Goal: Book appointment/travel/reservation

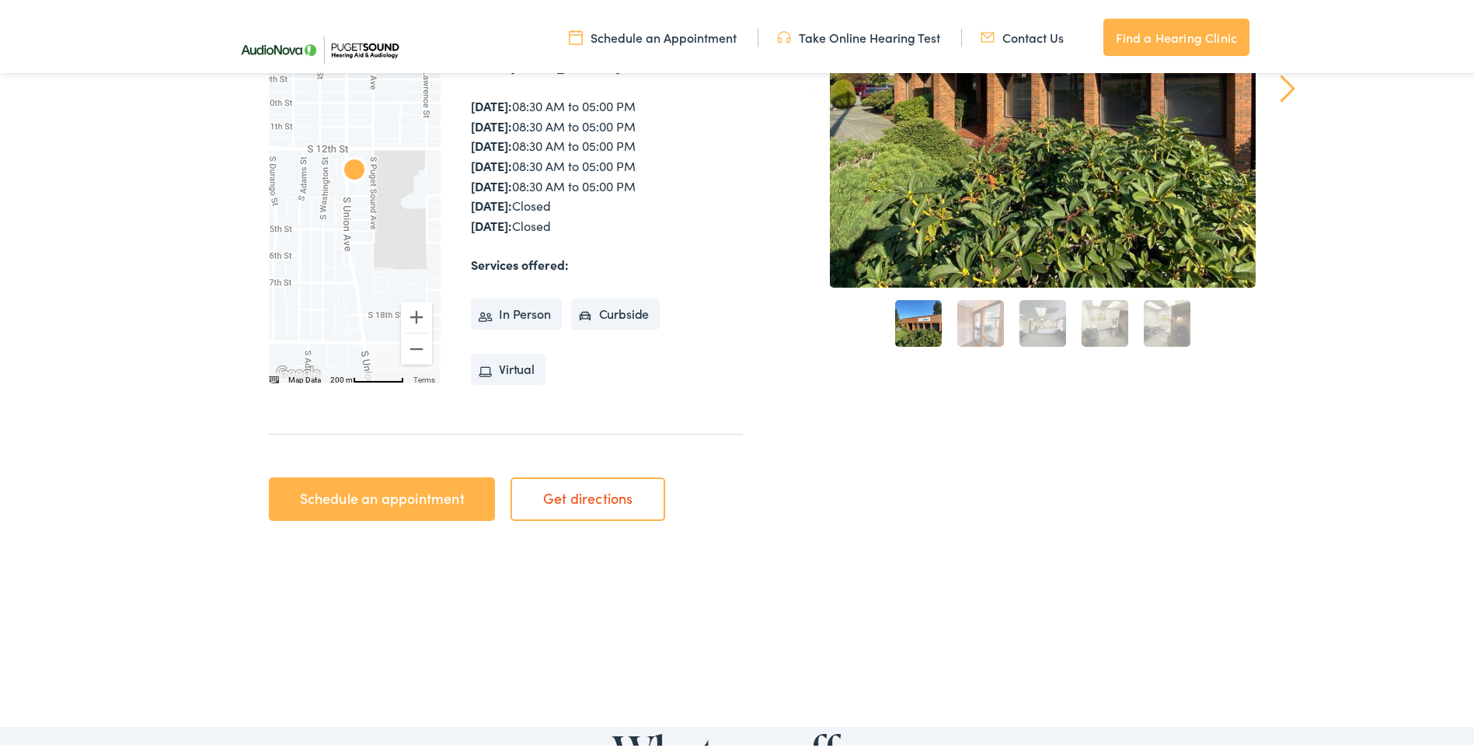
scroll to position [389, 0]
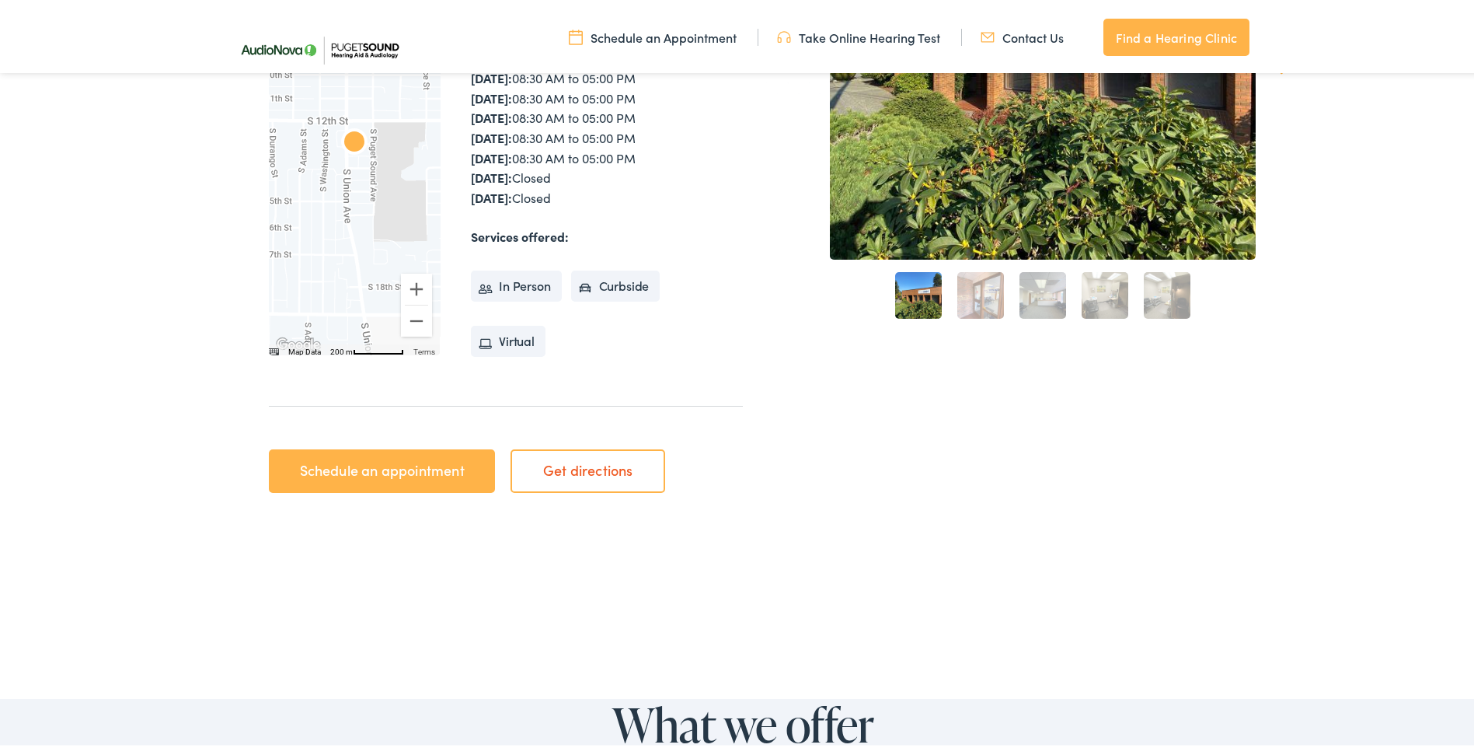
click at [362, 469] on link "Schedule an appointment" at bounding box center [382, 468] width 226 height 44
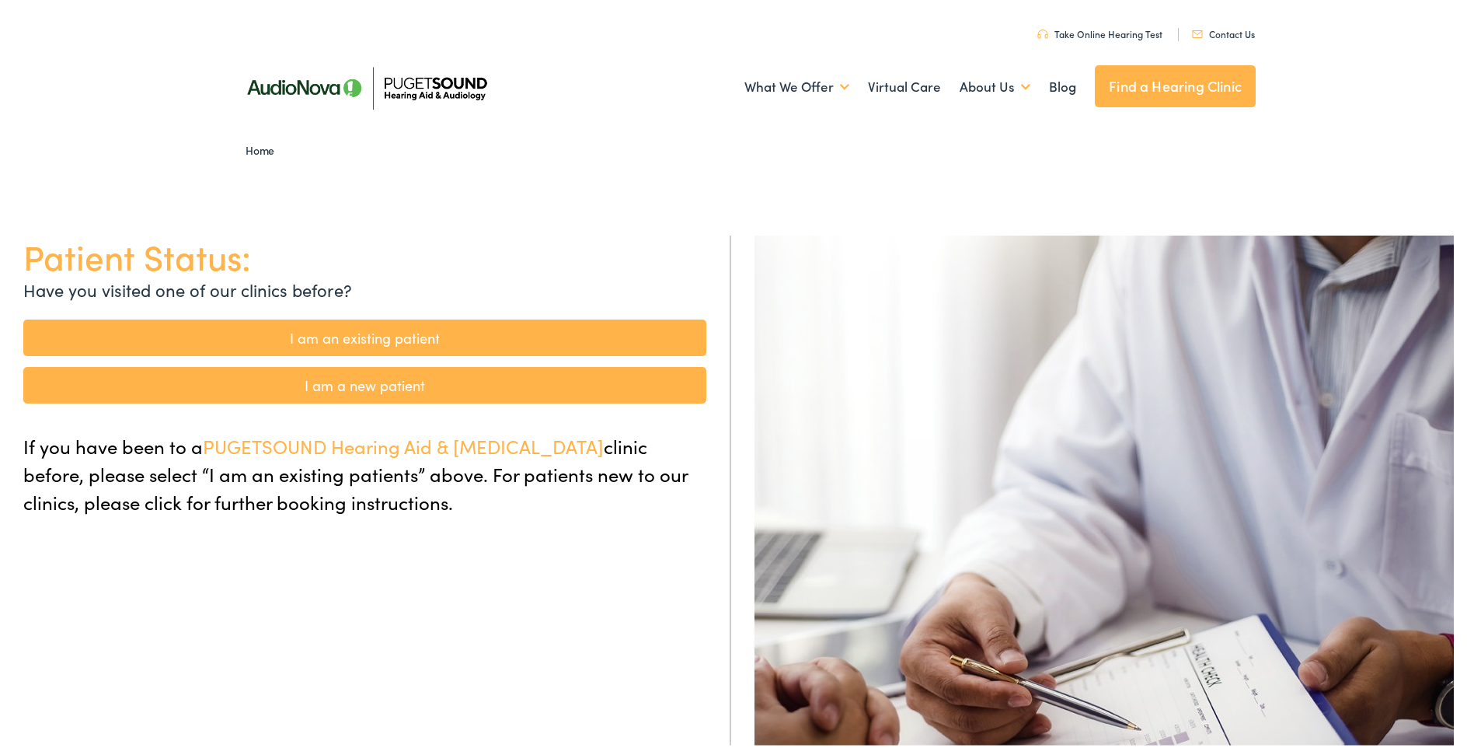
click at [365, 335] on link "I am an existing patient" at bounding box center [364, 334] width 683 height 37
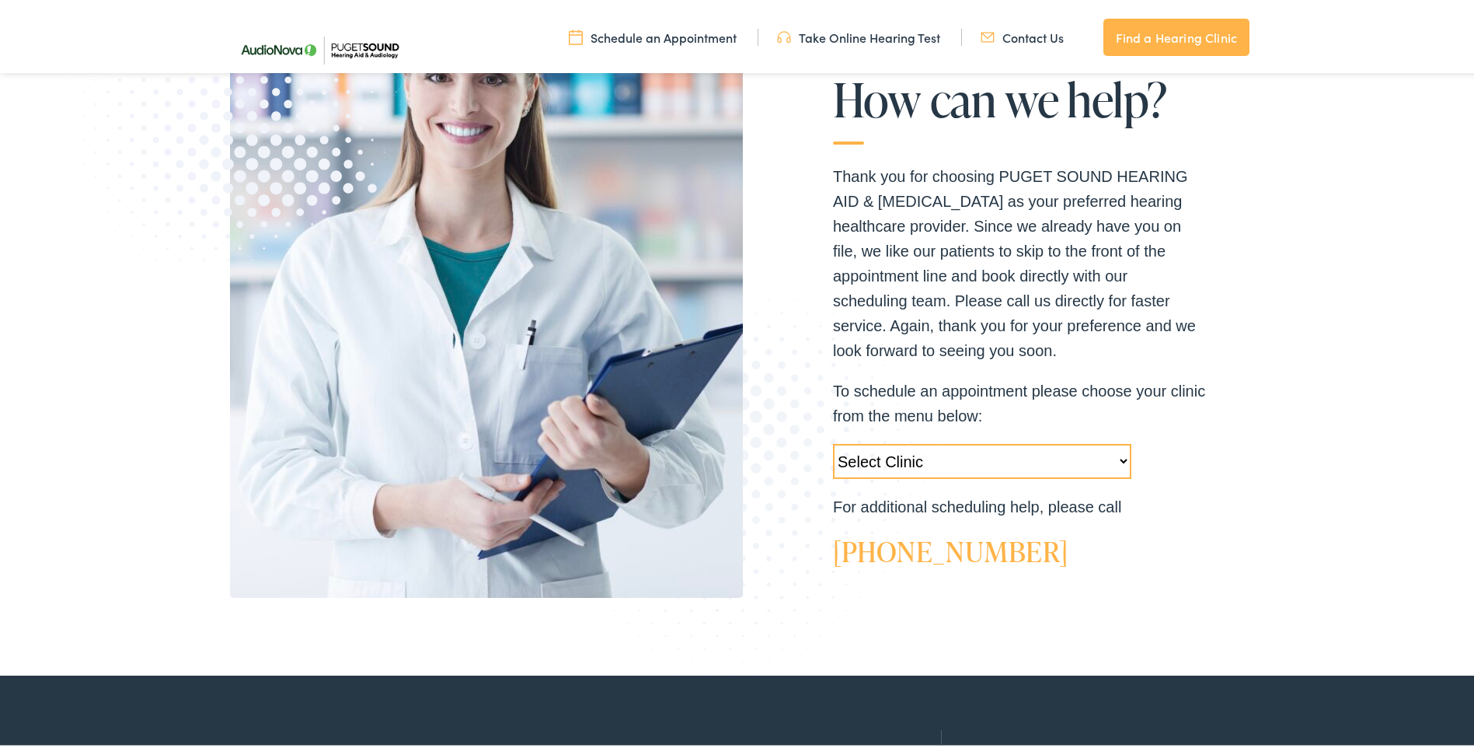
scroll to position [311, 0]
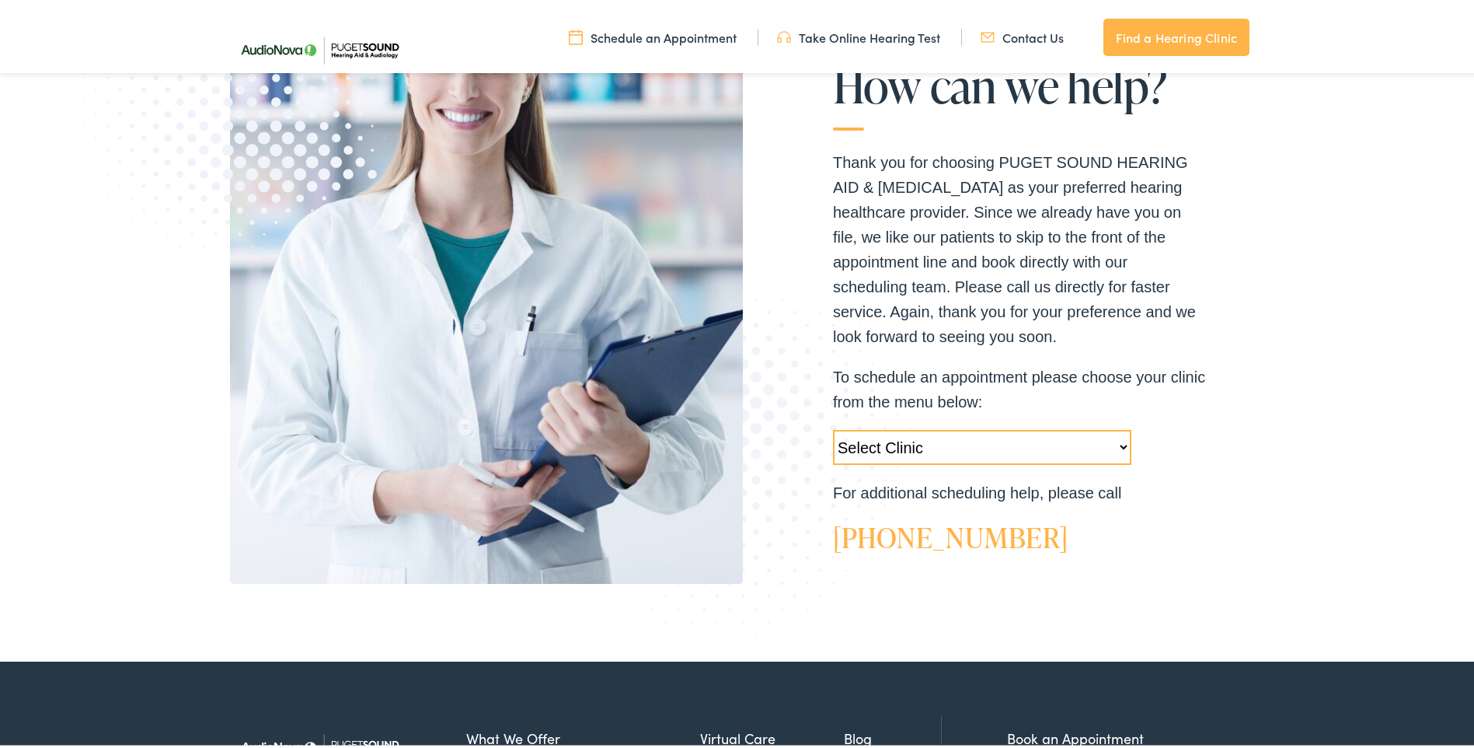
click at [1118, 443] on select "Select Clinic Tukwila-WA-AudioNova 14900 Interurban Ave S #185 Tacoma-WA-AudioN…" at bounding box center [982, 444] width 298 height 35
select select "https://pshearing.alpacaaudiology.com/locations/tacoma-wa/"
click at [833, 427] on select "Select Clinic Tukwila-WA-AudioNova 14900 Interurban Ave S #185 Tacoma-WA-AudioN…" at bounding box center [982, 444] width 298 height 35
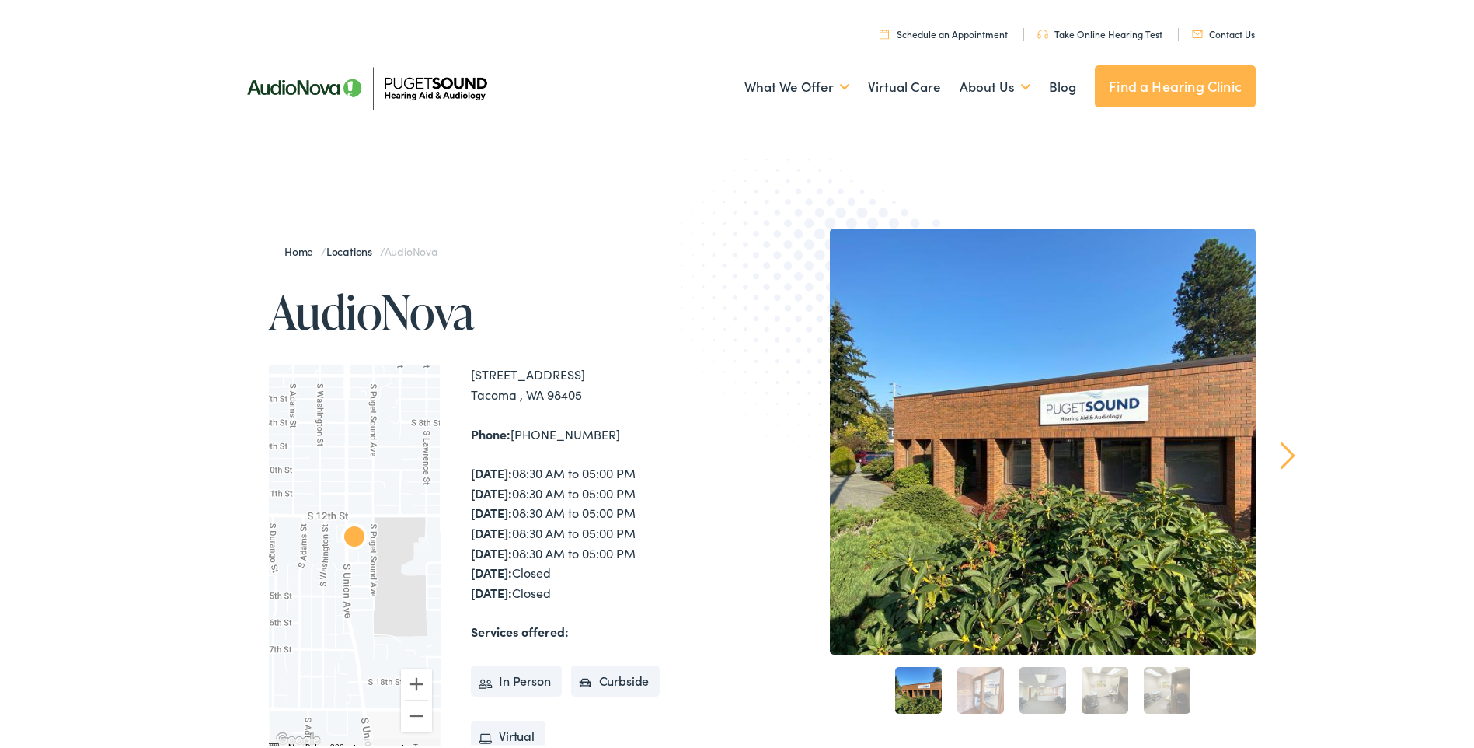
click at [1085, 30] on link "Take Online Hearing Test" at bounding box center [1100, 30] width 125 height 13
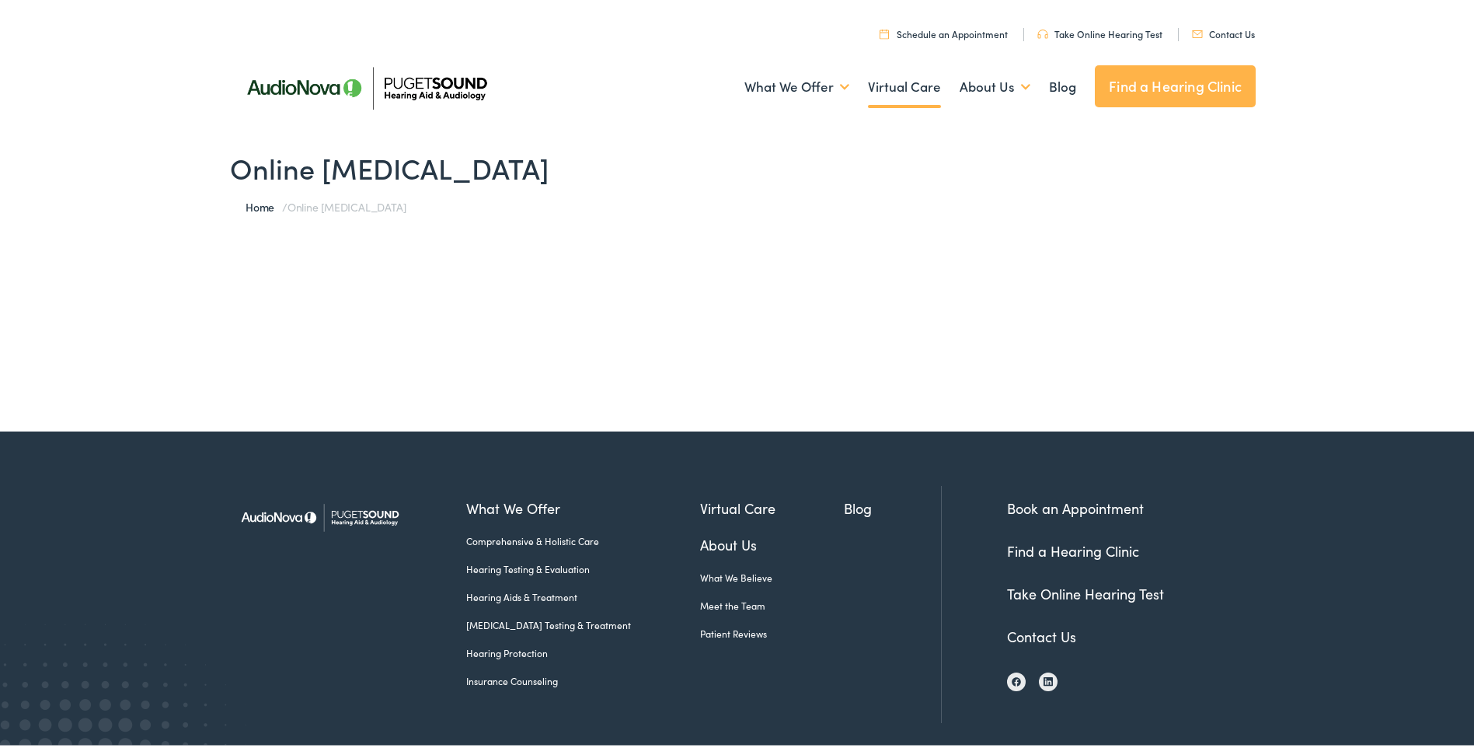
click at [884, 86] on link "Virtual Care" at bounding box center [904, 84] width 73 height 58
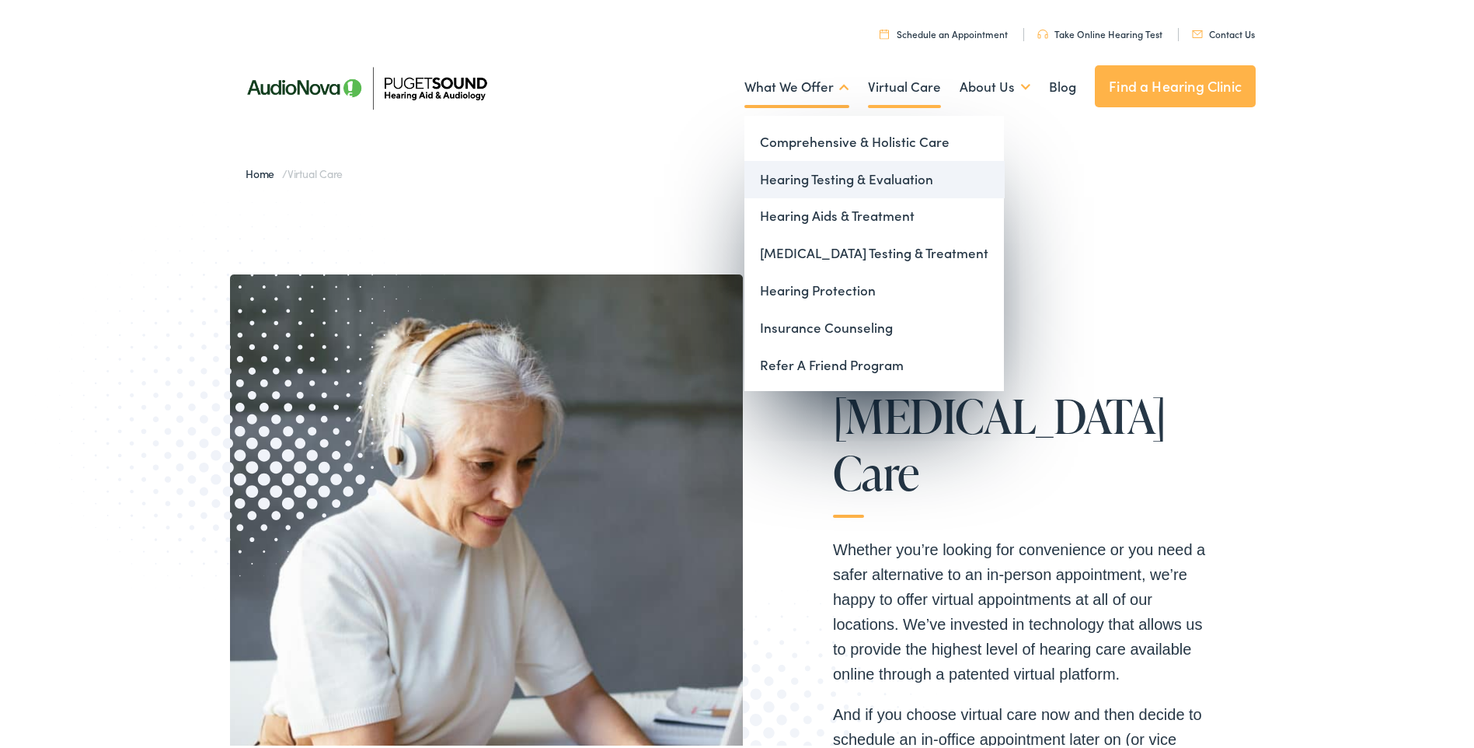
click at [817, 177] on link "Hearing Testing & Evaluation" at bounding box center [875, 176] width 260 height 37
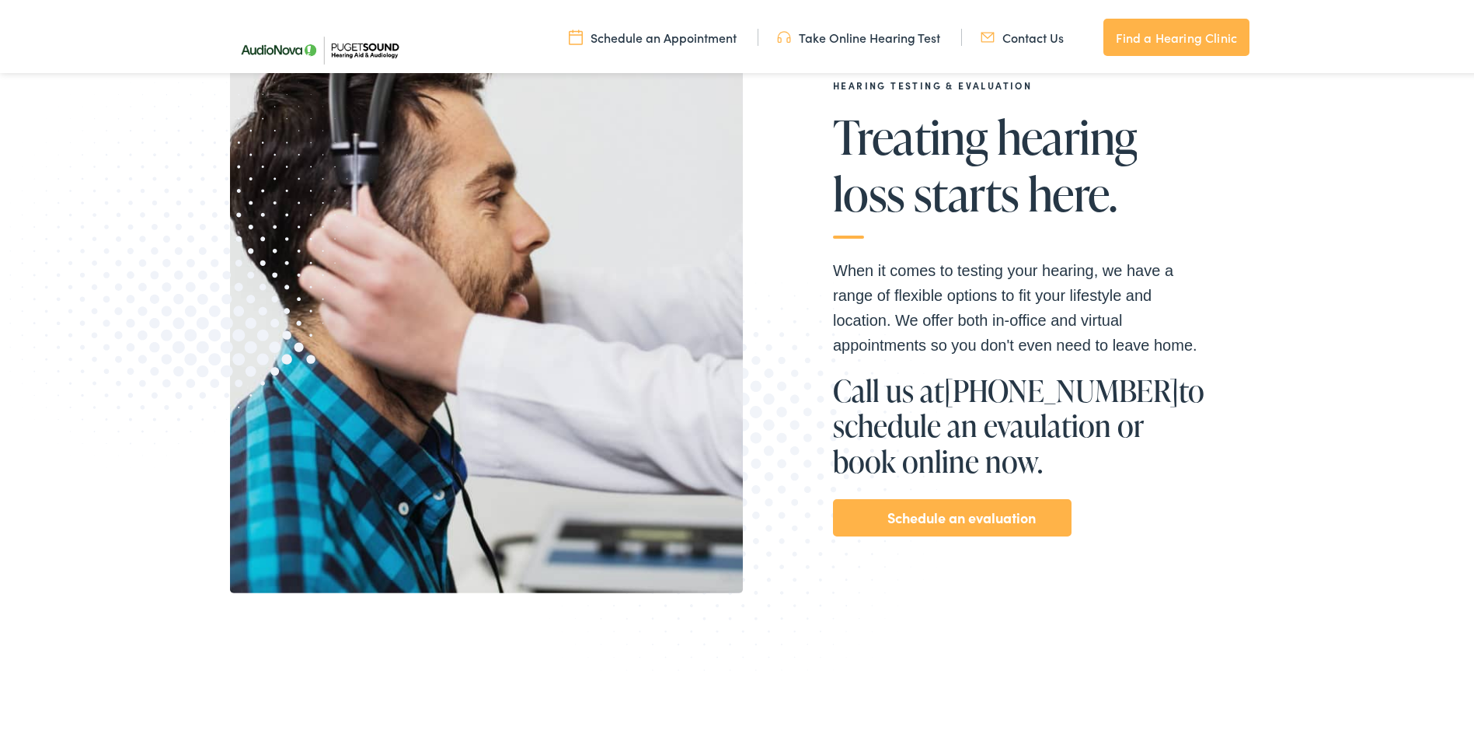
scroll to position [311, 0]
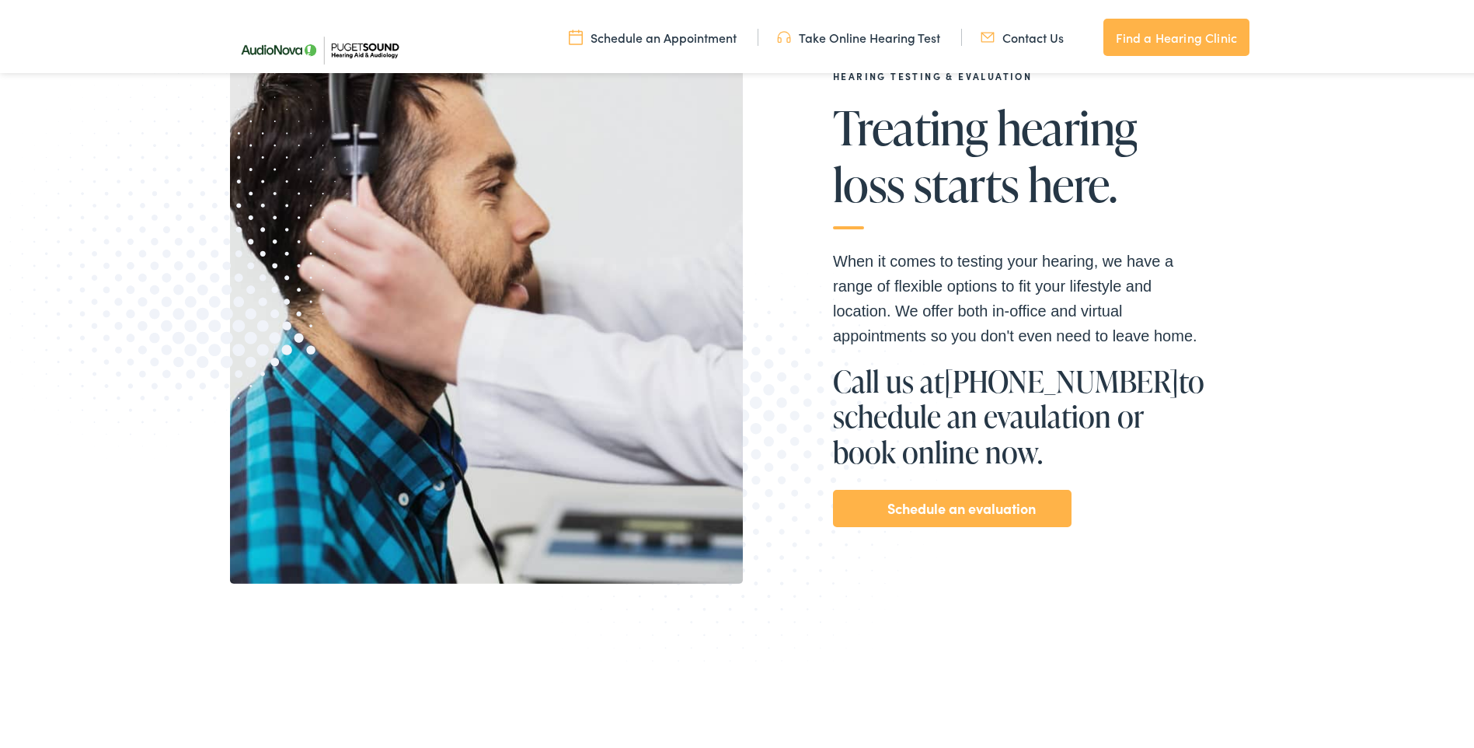
click at [968, 517] on link "Schedule an evaluation" at bounding box center [962, 505] width 148 height 25
